Goal: Task Accomplishment & Management: Manage account settings

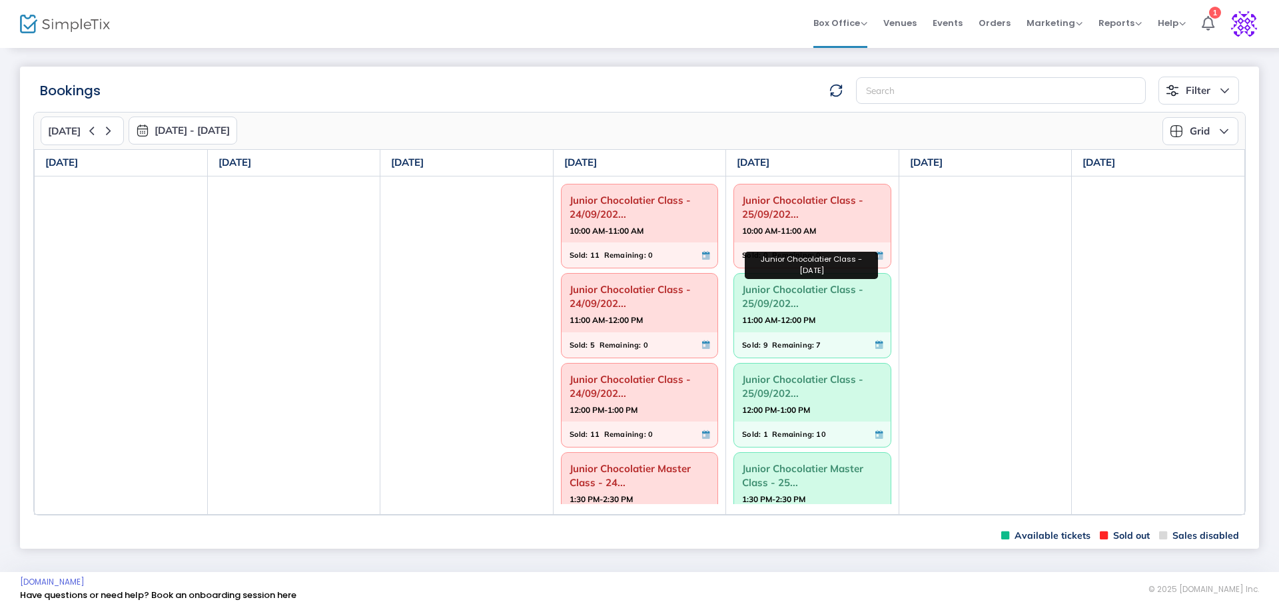
click at [780, 286] on span "Junior Chocolatier Class - 25/09/202..." at bounding box center [812, 296] width 141 height 35
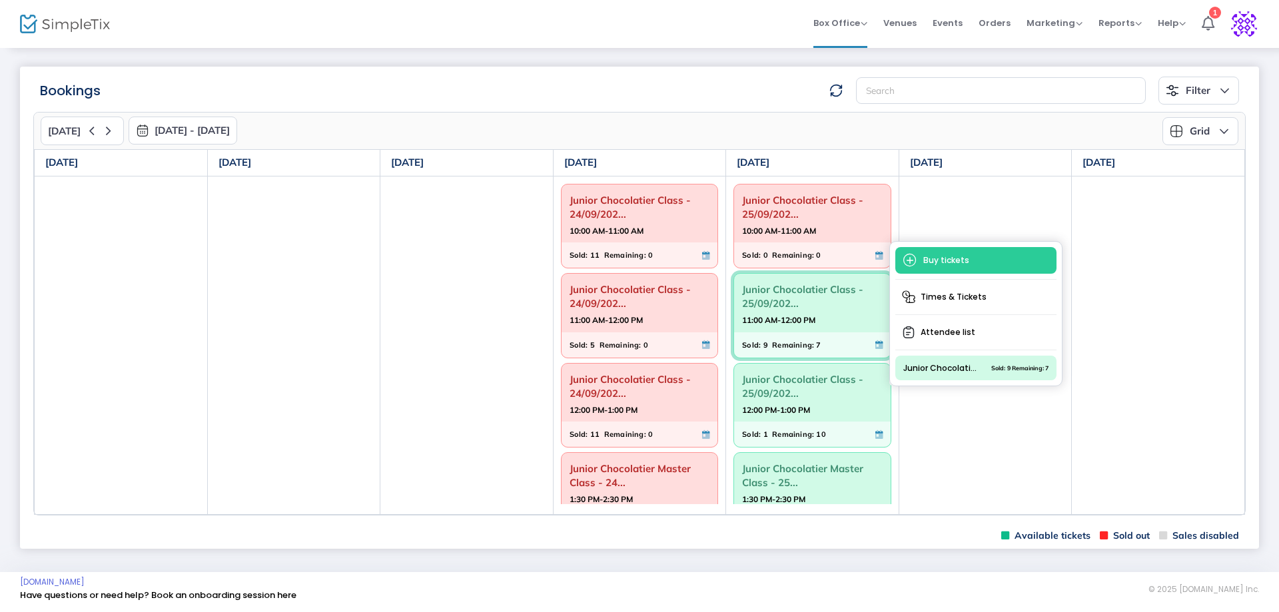
drag, startPoint x: 950, startPoint y: 334, endPoint x: 7, endPoint y: 336, distance: 943.7
click at [950, 333] on span "Attendee list" at bounding box center [975, 332] width 161 height 24
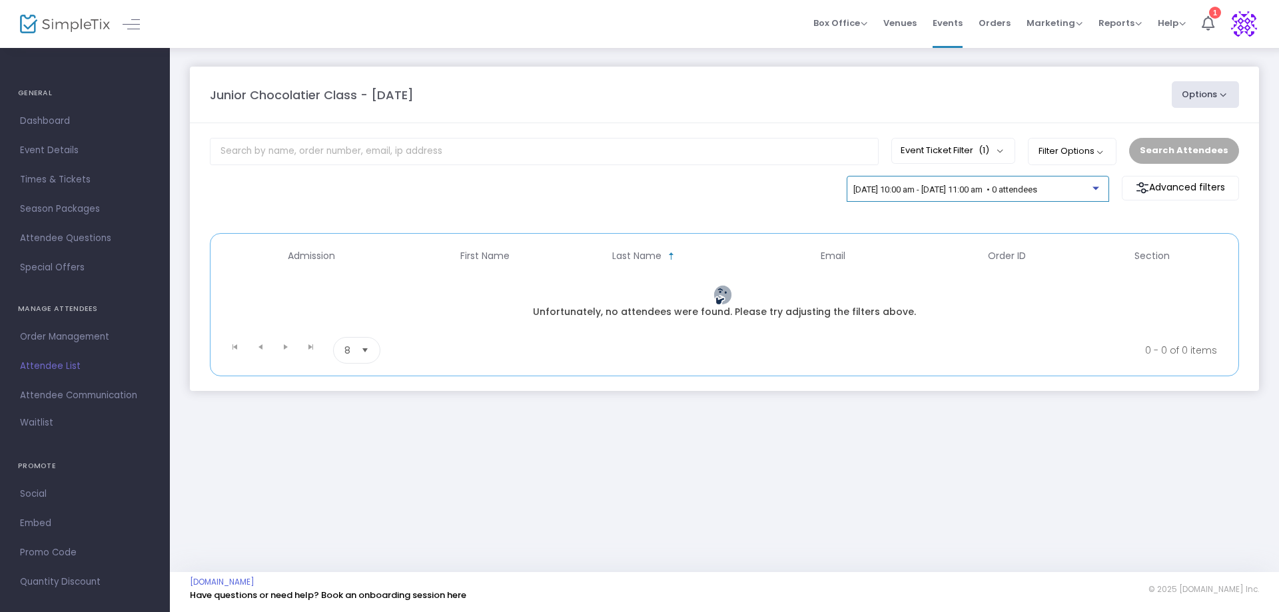
click at [1102, 190] on div "[DATE] 10:00 am - [DATE] 11:00 am • 0 attendees" at bounding box center [977, 190] width 248 height 10
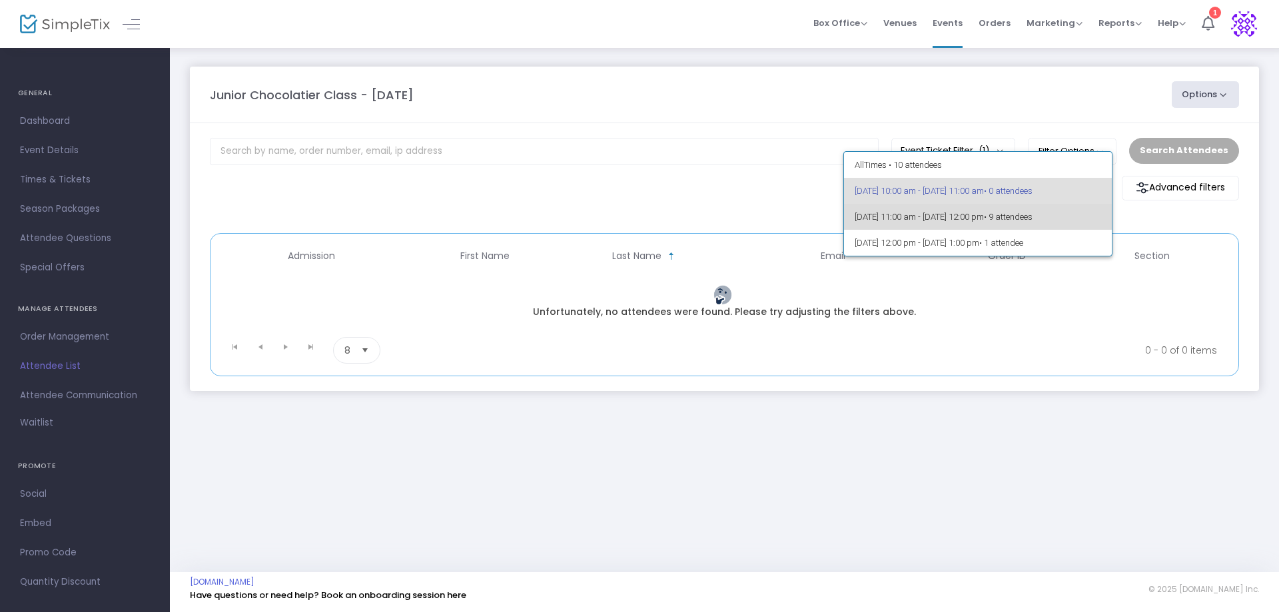
click at [1032, 218] on span "• 9 attendees" at bounding box center [1008, 217] width 49 height 10
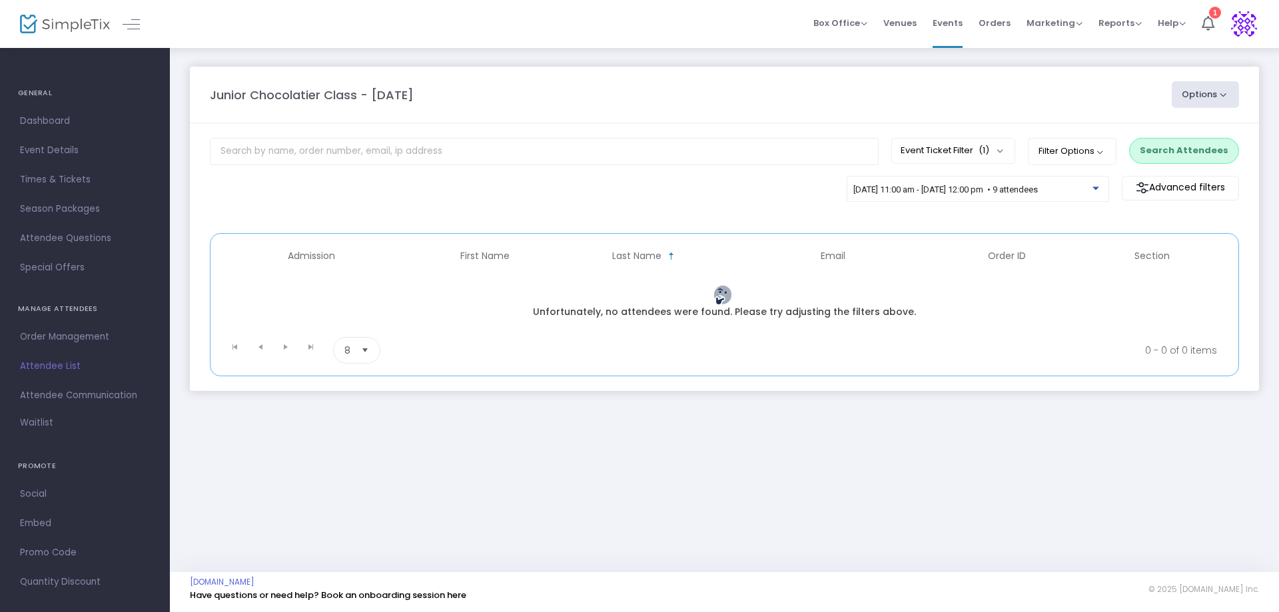
click at [1202, 148] on button "Search Attendees" at bounding box center [1184, 150] width 110 height 25
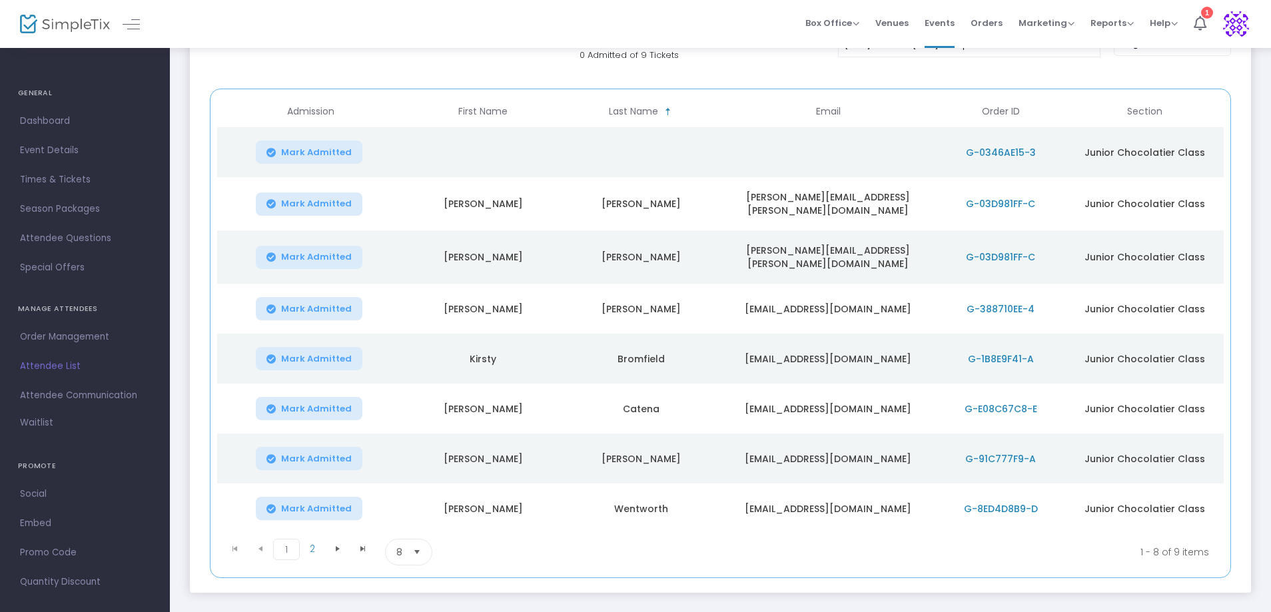
scroll to position [183, 0]
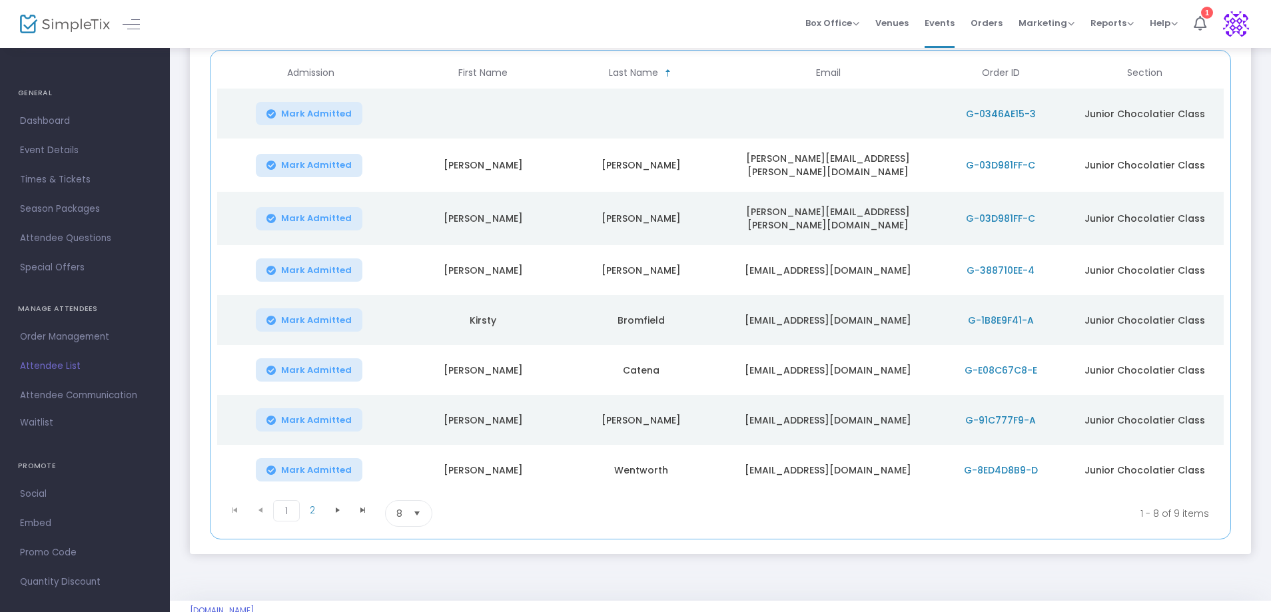
click at [1001, 264] on span "G-388710EE-4" at bounding box center [1000, 270] width 68 height 13
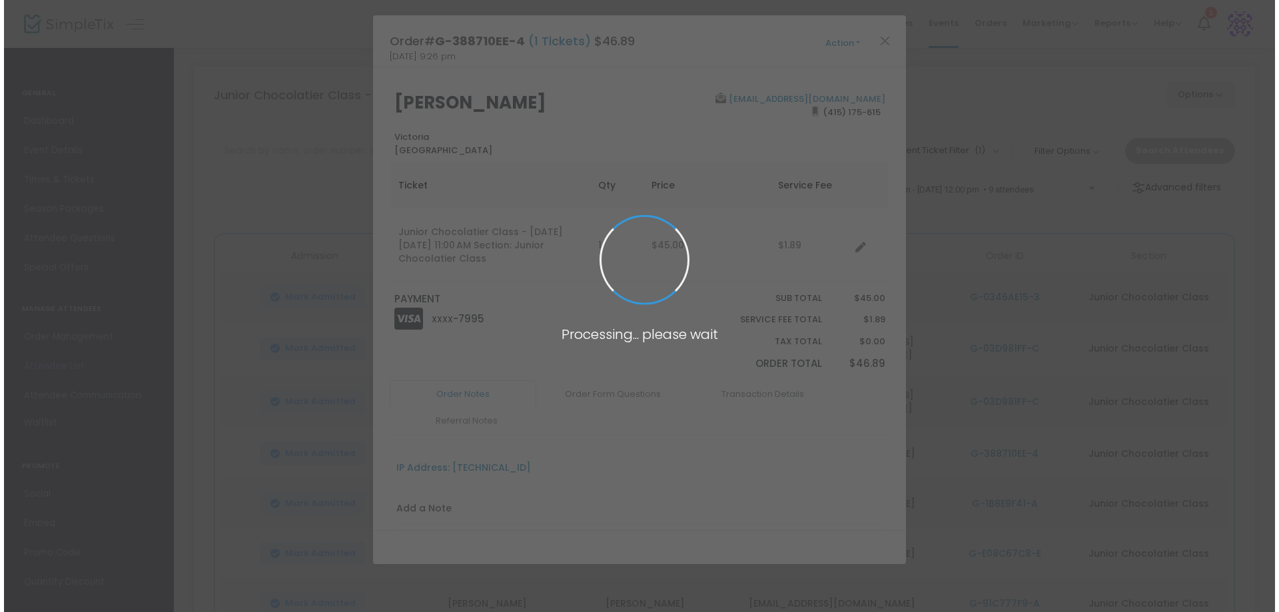
scroll to position [0, 0]
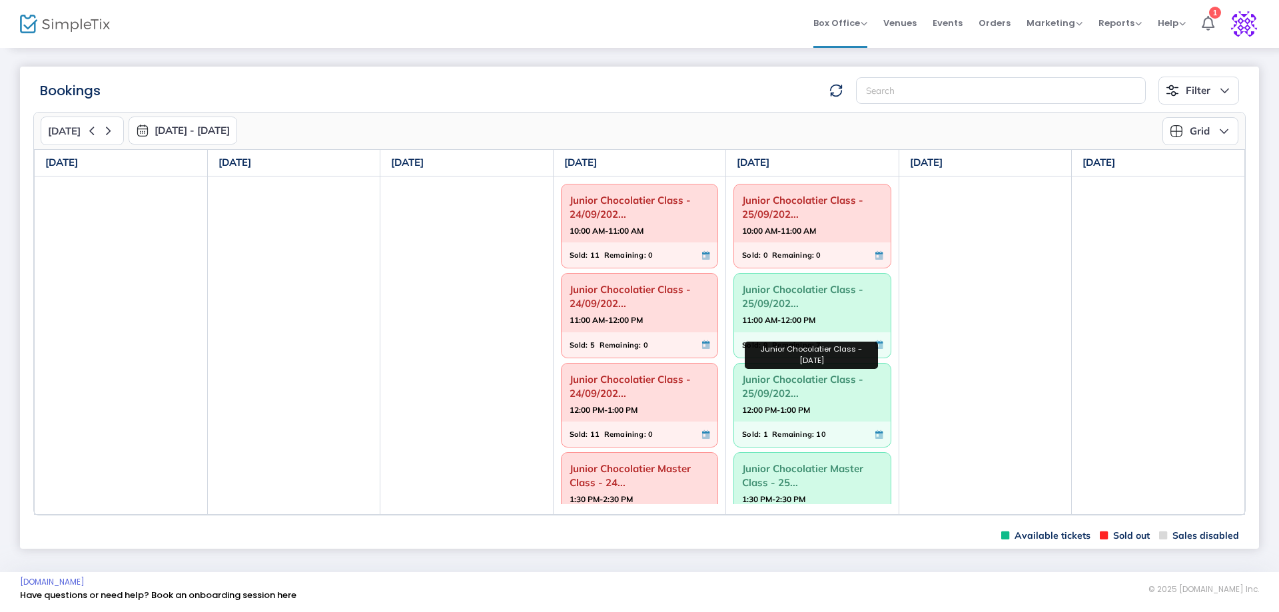
click at [786, 391] on span "Junior Chocolatier Class - 25/09/202..." at bounding box center [812, 386] width 141 height 35
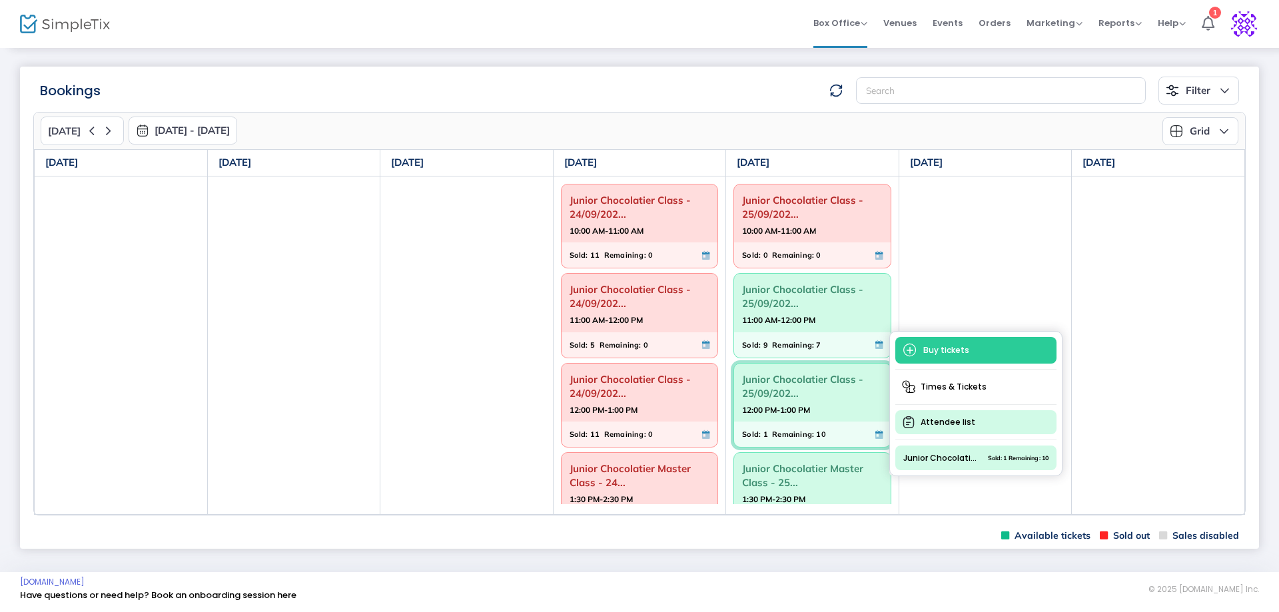
click at [960, 422] on span "Attendee list" at bounding box center [975, 422] width 161 height 24
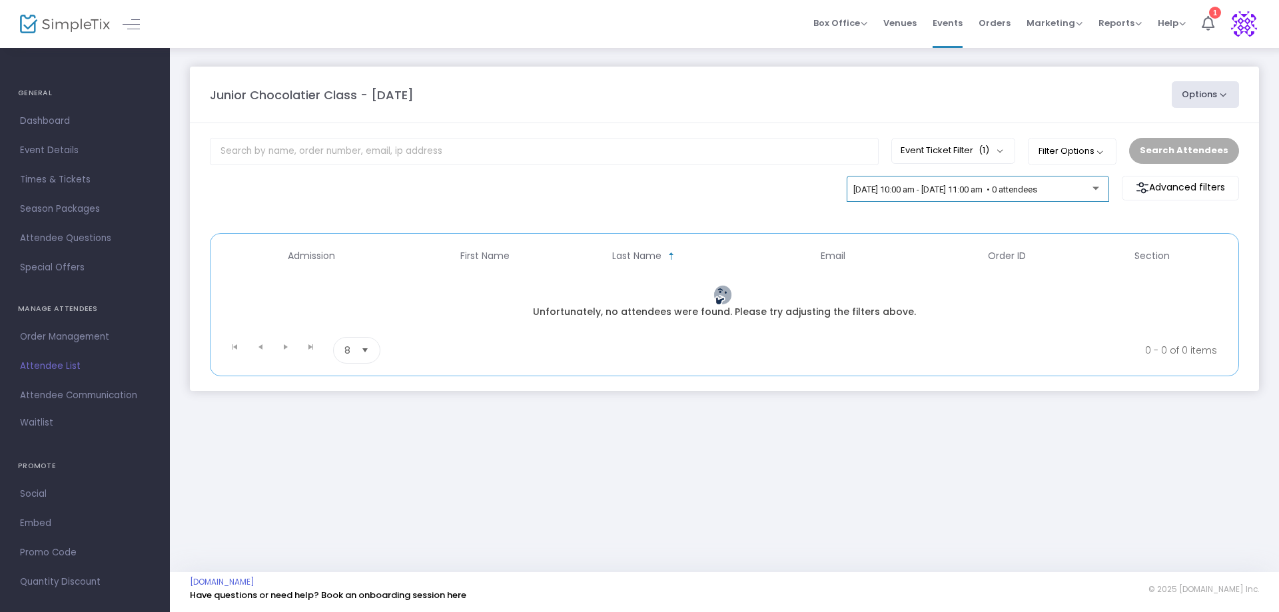
click at [1098, 194] on div "[DATE] 10:00 am - [DATE] 11:00 am • 0 attendees" at bounding box center [977, 190] width 248 height 10
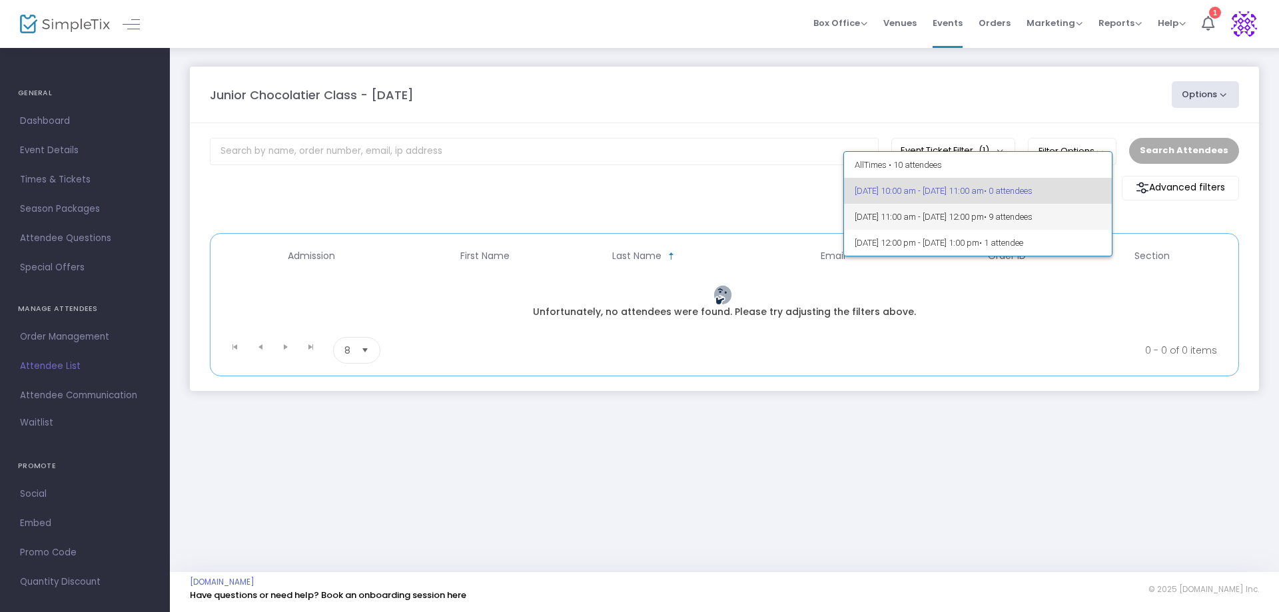
click at [1032, 215] on span "• 9 attendees" at bounding box center [1008, 217] width 49 height 10
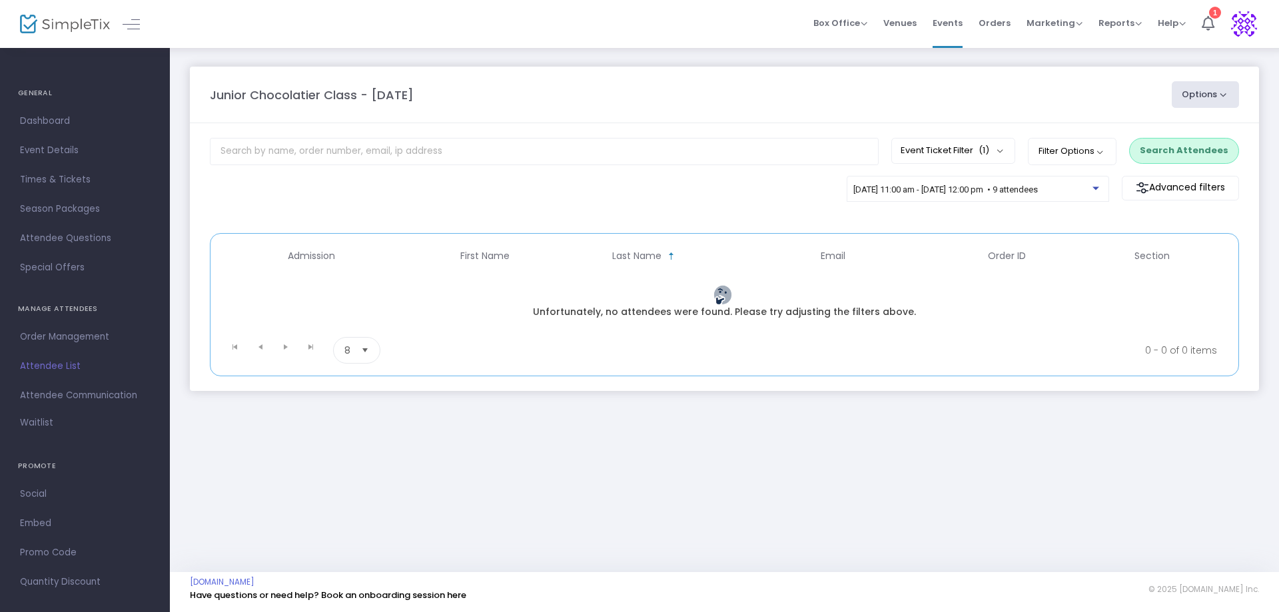
click at [1221, 144] on button "Search Attendees" at bounding box center [1184, 150] width 110 height 25
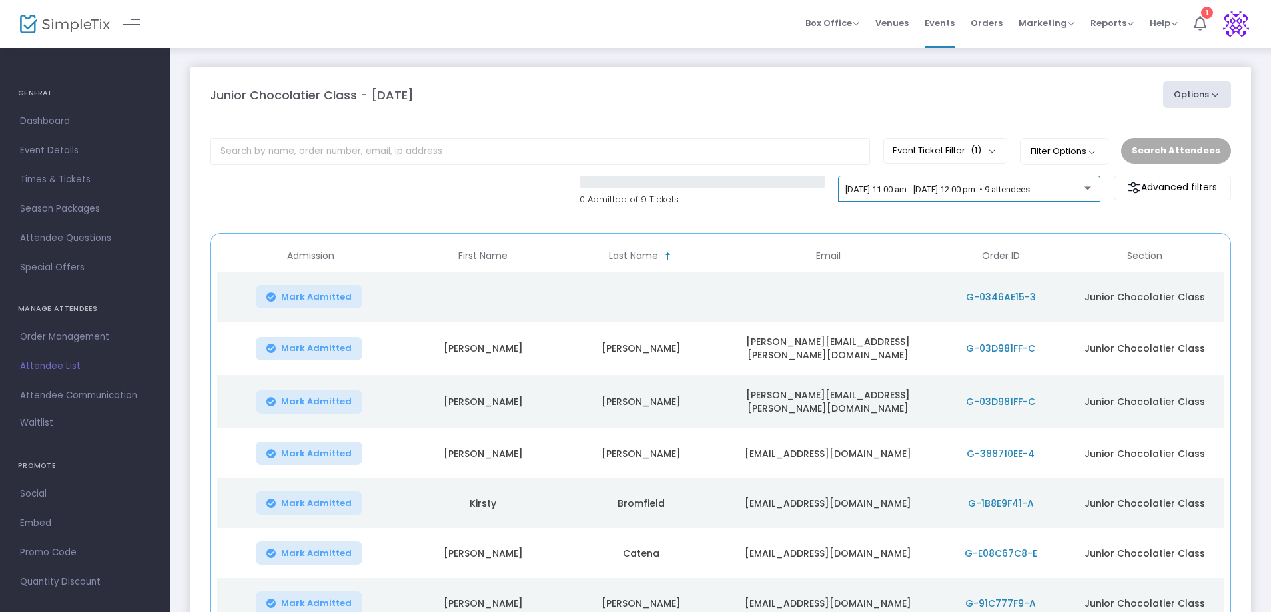
click at [1094, 188] on div "[DATE] 11:00 am - [DATE] 12:00 pm • 9 attendees" at bounding box center [969, 189] width 262 height 27
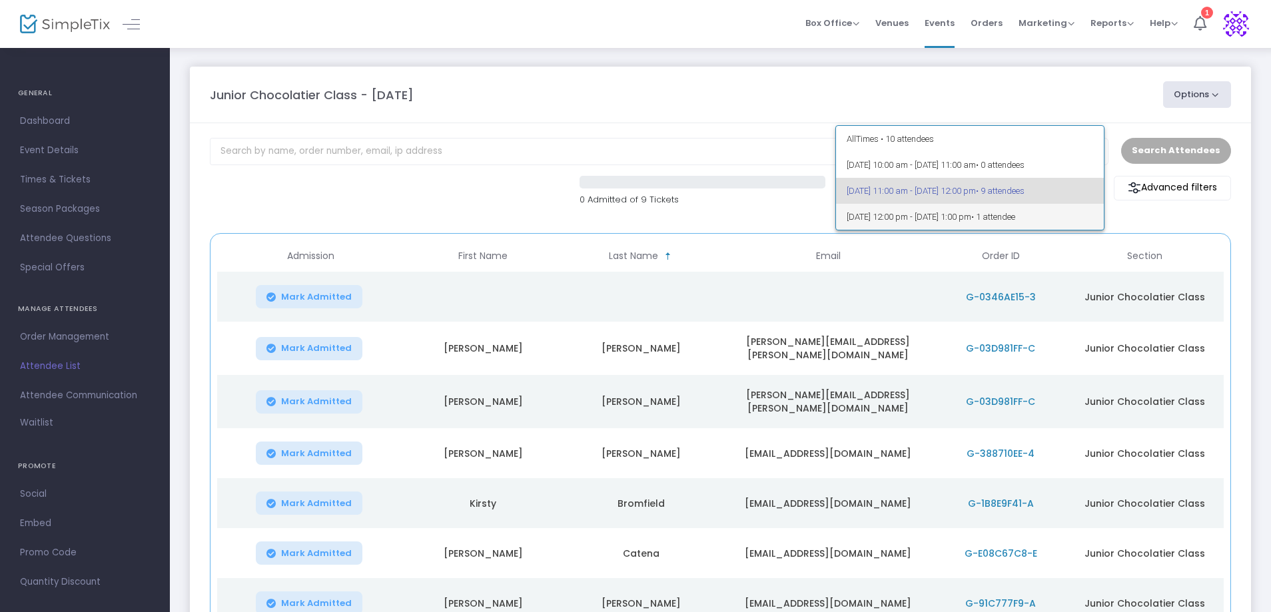
click at [1056, 207] on span "25/9/2025 @ 12:00 pm - 25/9/2025 @ 1:00 pm • 1 attendee" at bounding box center [969, 217] width 247 height 26
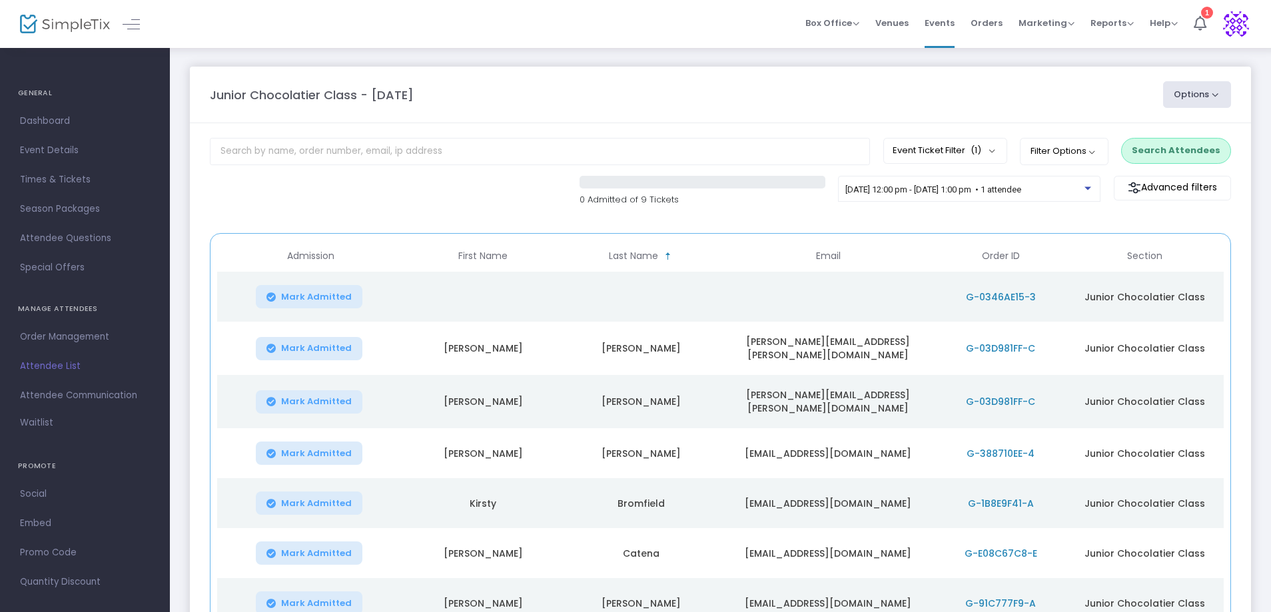
click at [1167, 147] on button "Search Attendees" at bounding box center [1176, 150] width 110 height 25
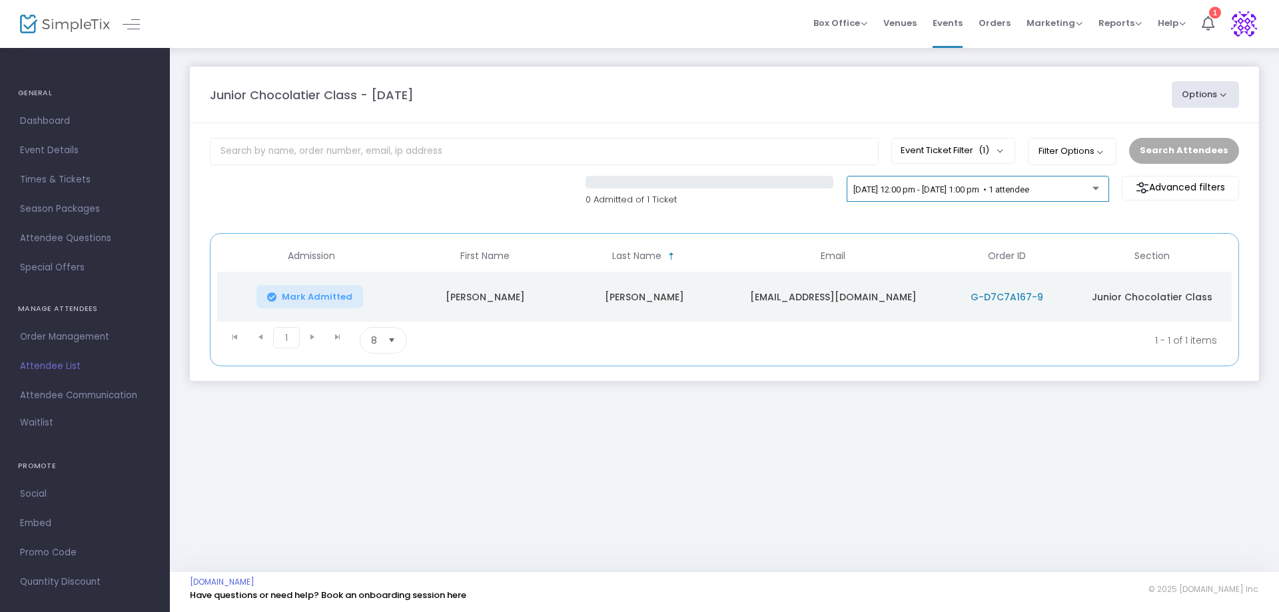
click at [1096, 185] on div at bounding box center [1096, 185] width 9 height 10
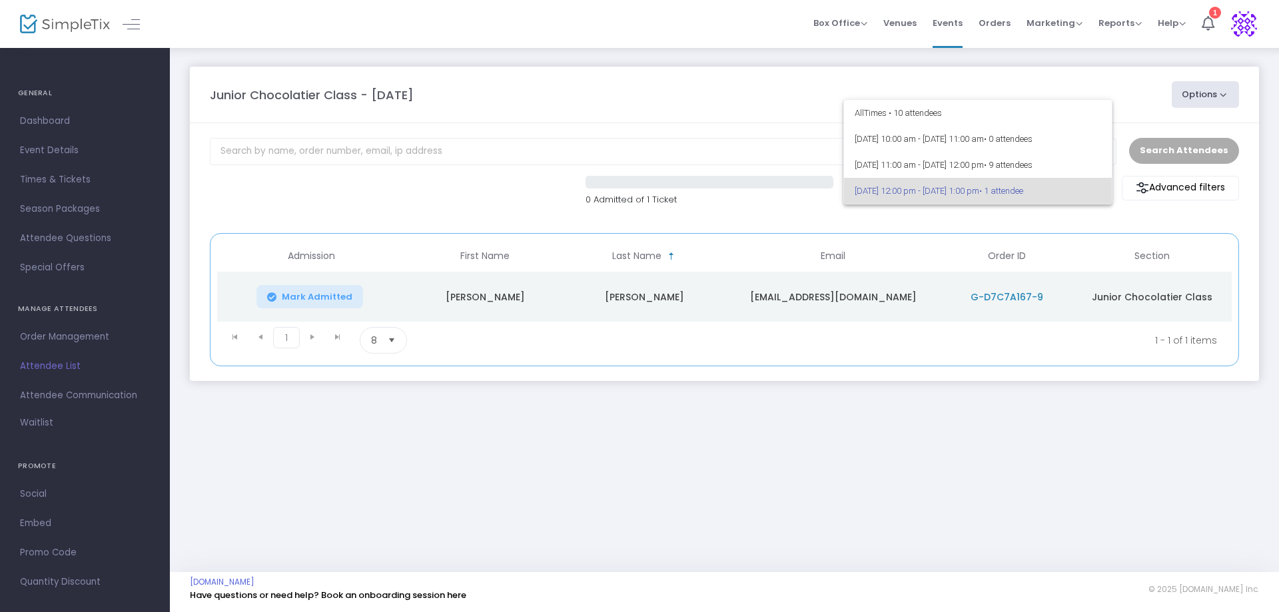
click at [662, 132] on div at bounding box center [639, 306] width 1279 height 612
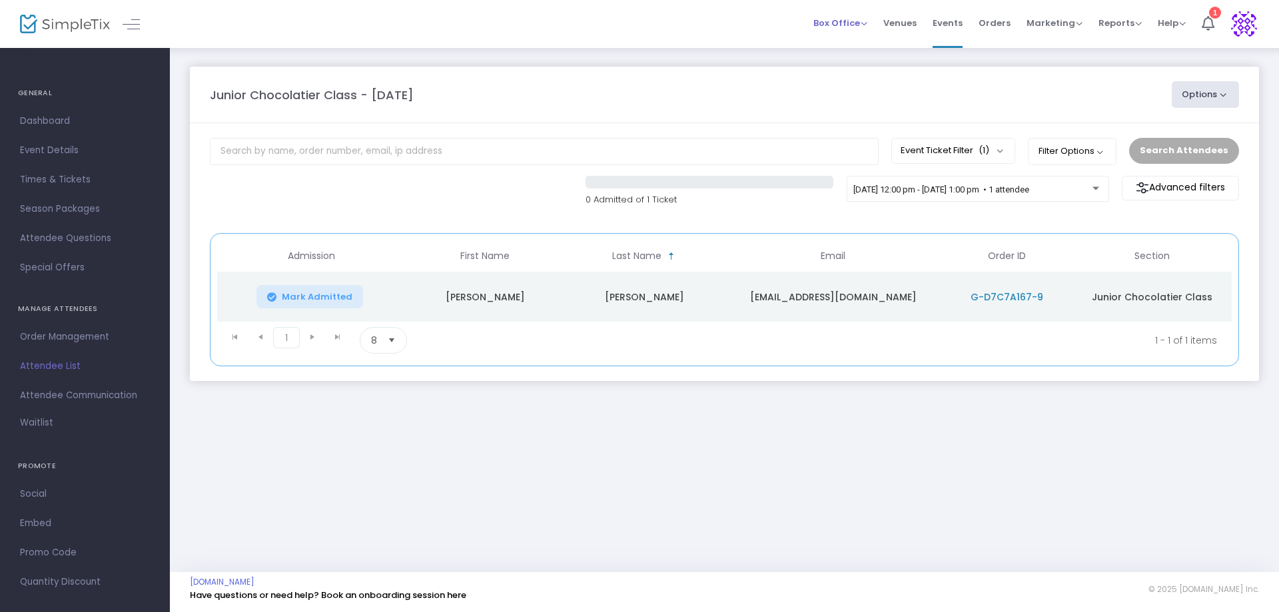
click at [833, 27] on span "Box Office" at bounding box center [840, 23] width 54 height 13
click at [840, 69] on li "Bookings" at bounding box center [860, 71] width 95 height 26
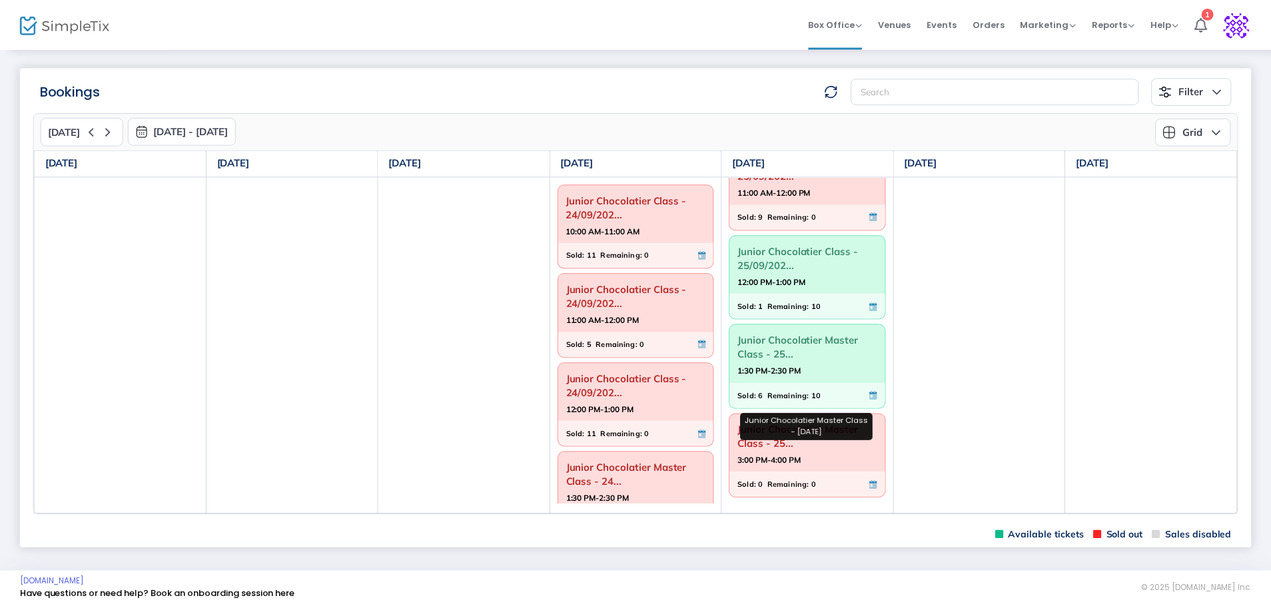
scroll to position [129, 0]
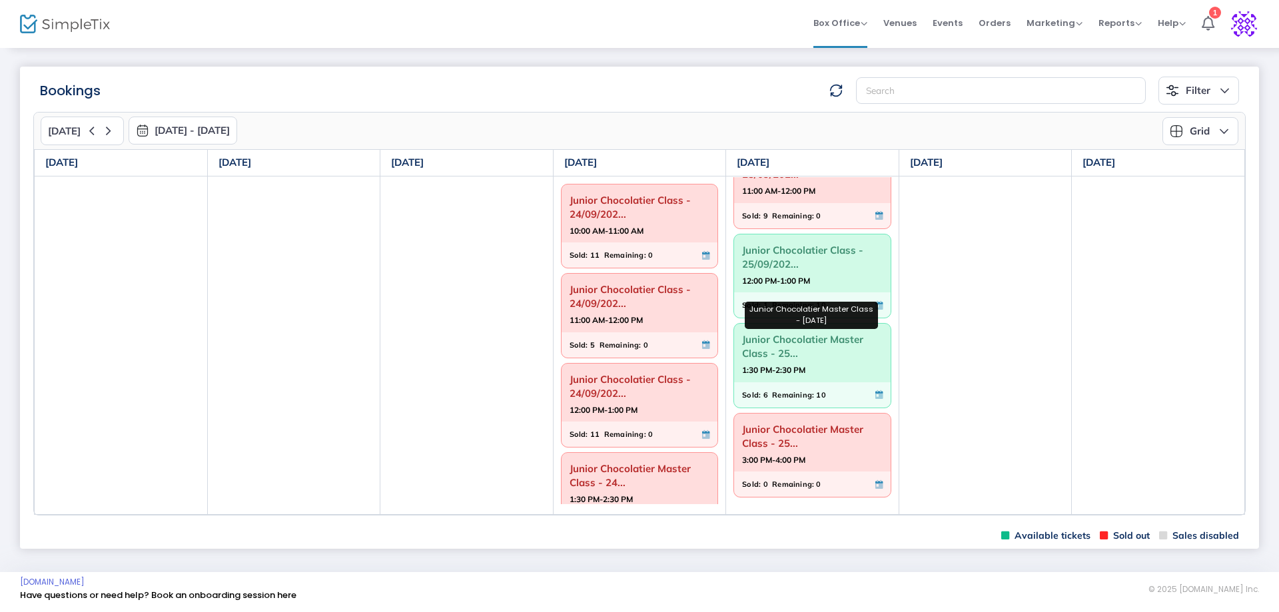
click at [794, 336] on span "Junior Chocolatier Master Class - 25..." at bounding box center [812, 346] width 141 height 35
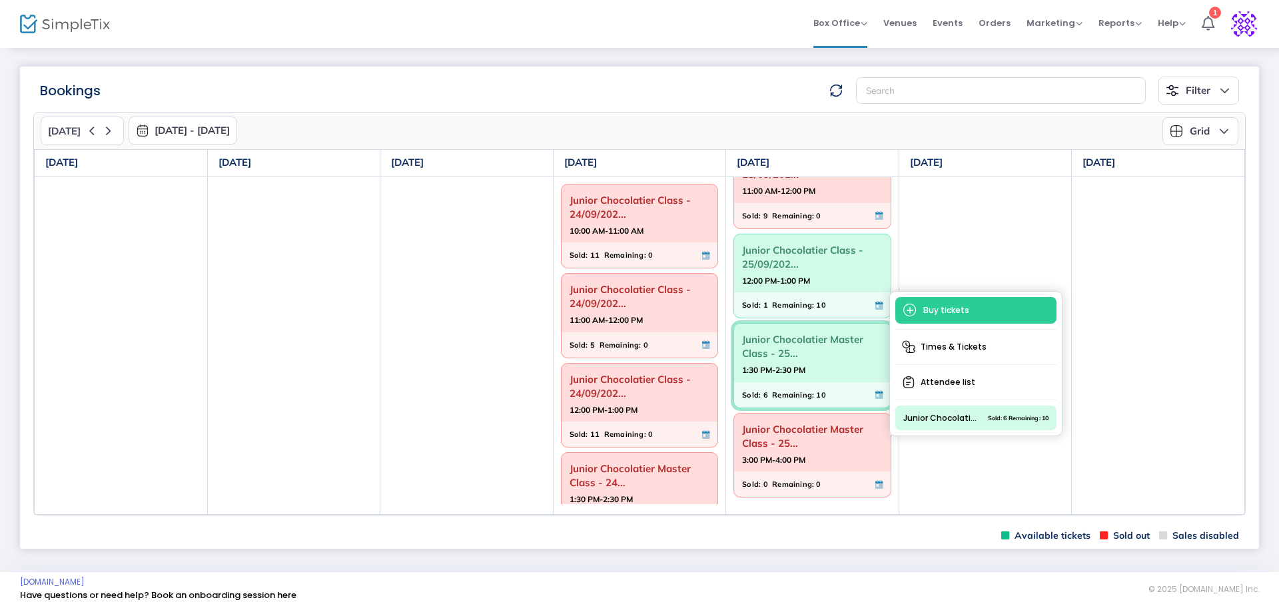
click at [978, 388] on span "Attendee list" at bounding box center [975, 382] width 161 height 24
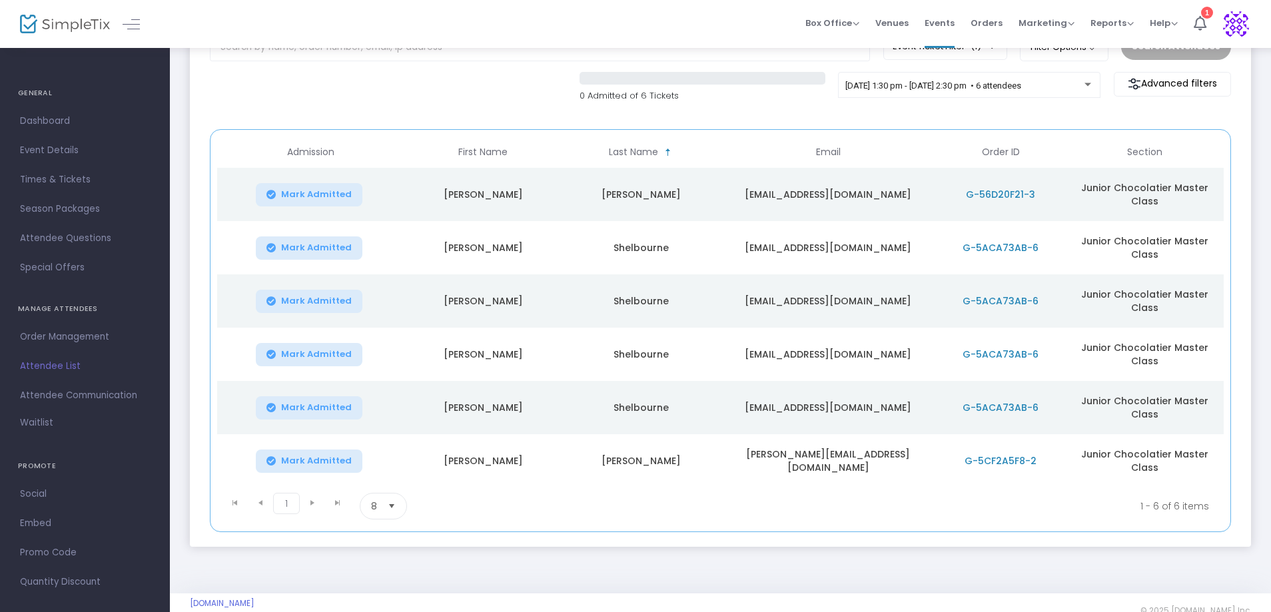
scroll to position [105, 0]
click at [1025, 192] on span "G-56D20F21-3" at bounding box center [1000, 192] width 69 height 13
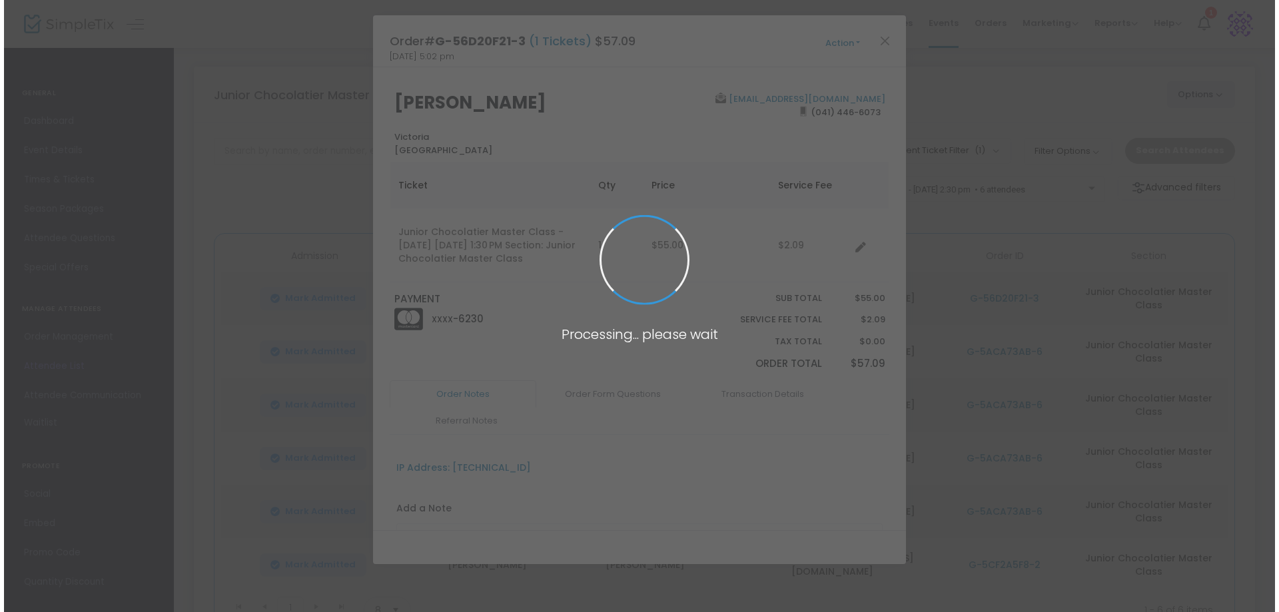
scroll to position [0, 0]
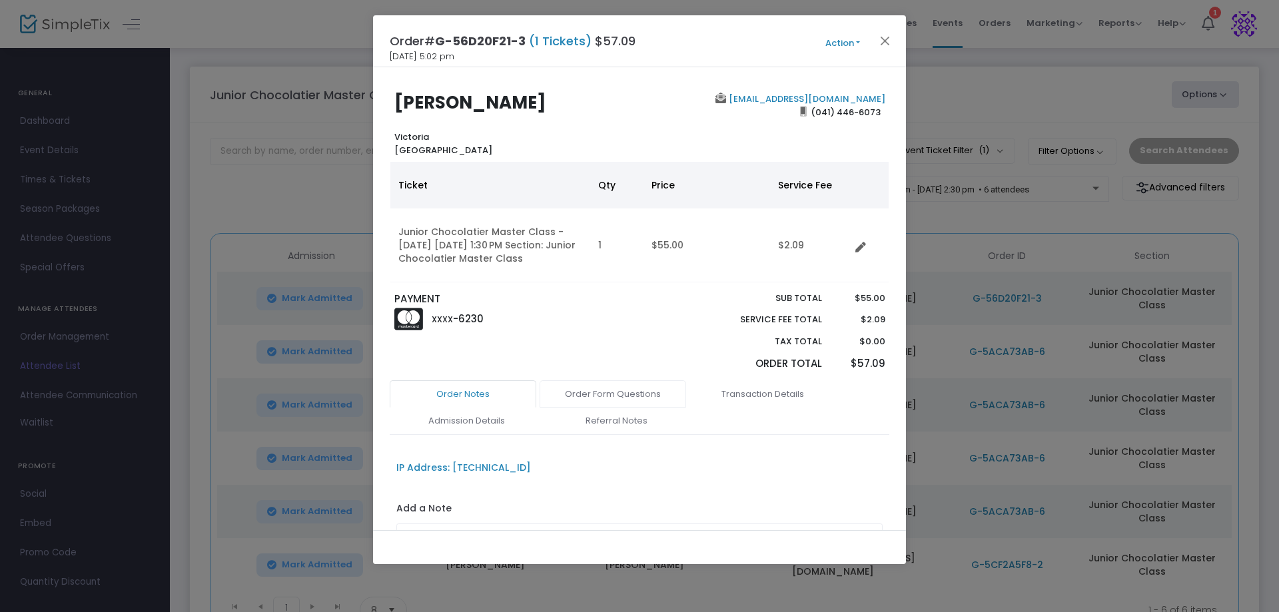
click at [611, 400] on link "Order Form Questions" at bounding box center [612, 394] width 147 height 28
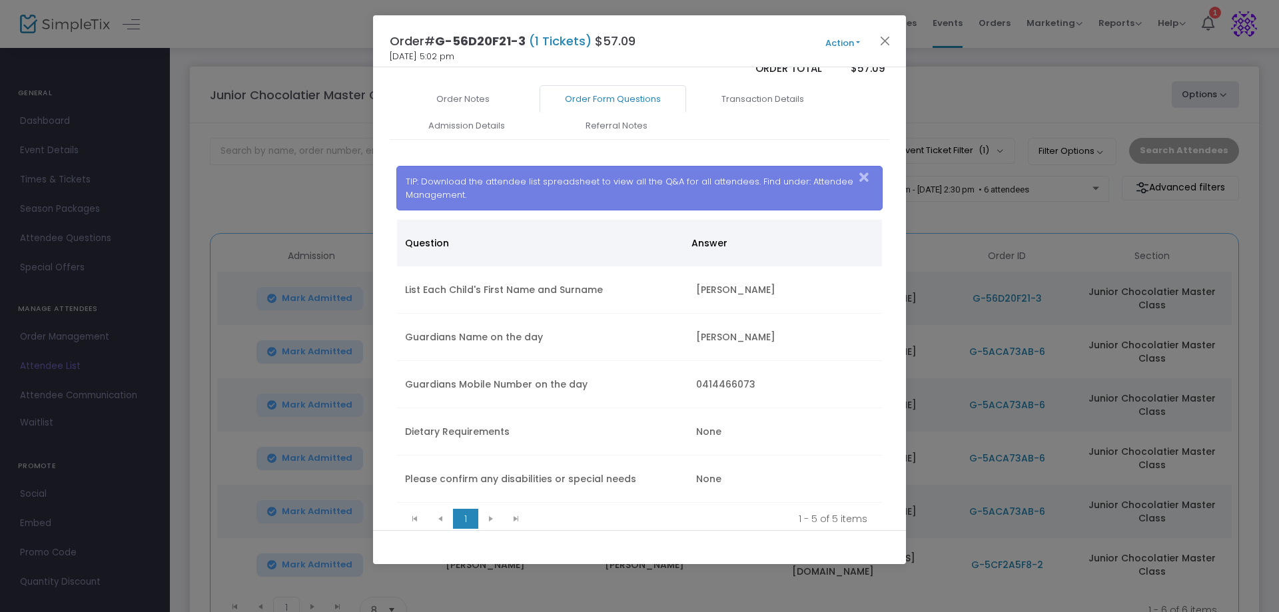
scroll to position [300, 0]
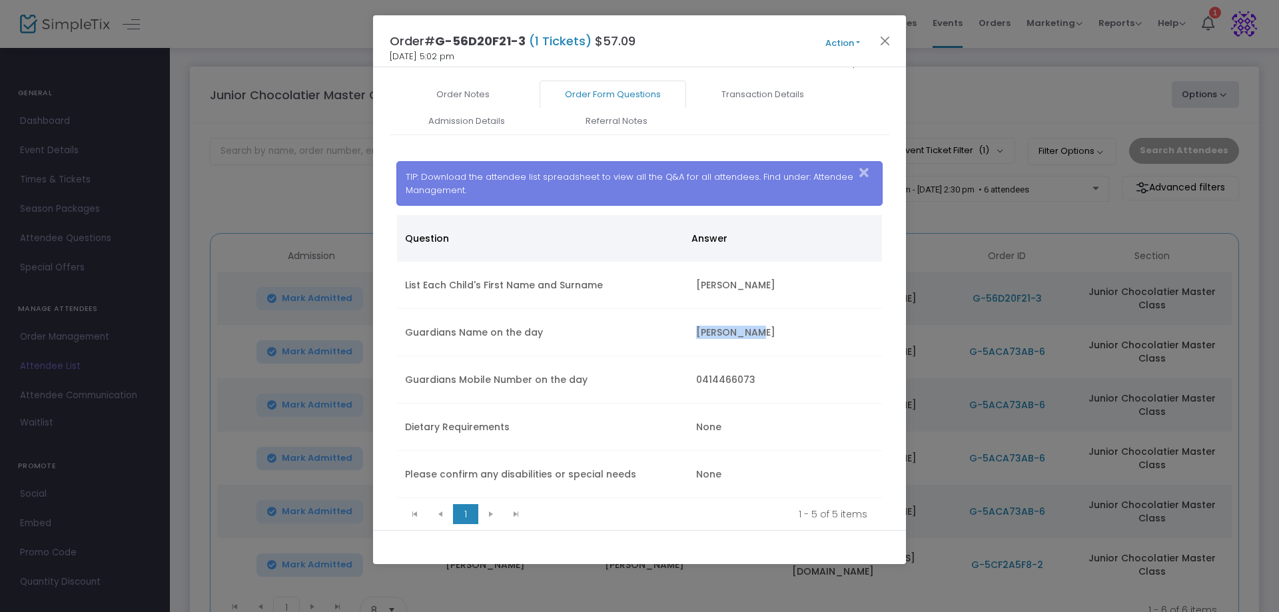
drag, startPoint x: 753, startPoint y: 330, endPoint x: 681, endPoint y: 337, distance: 72.2
click at [681, 337] on tr "Guardians Name on the day Lee Johnson" at bounding box center [639, 332] width 485 height 47
copy tr "Lee Johnson"
